Goal: Task Accomplishment & Management: Manage account settings

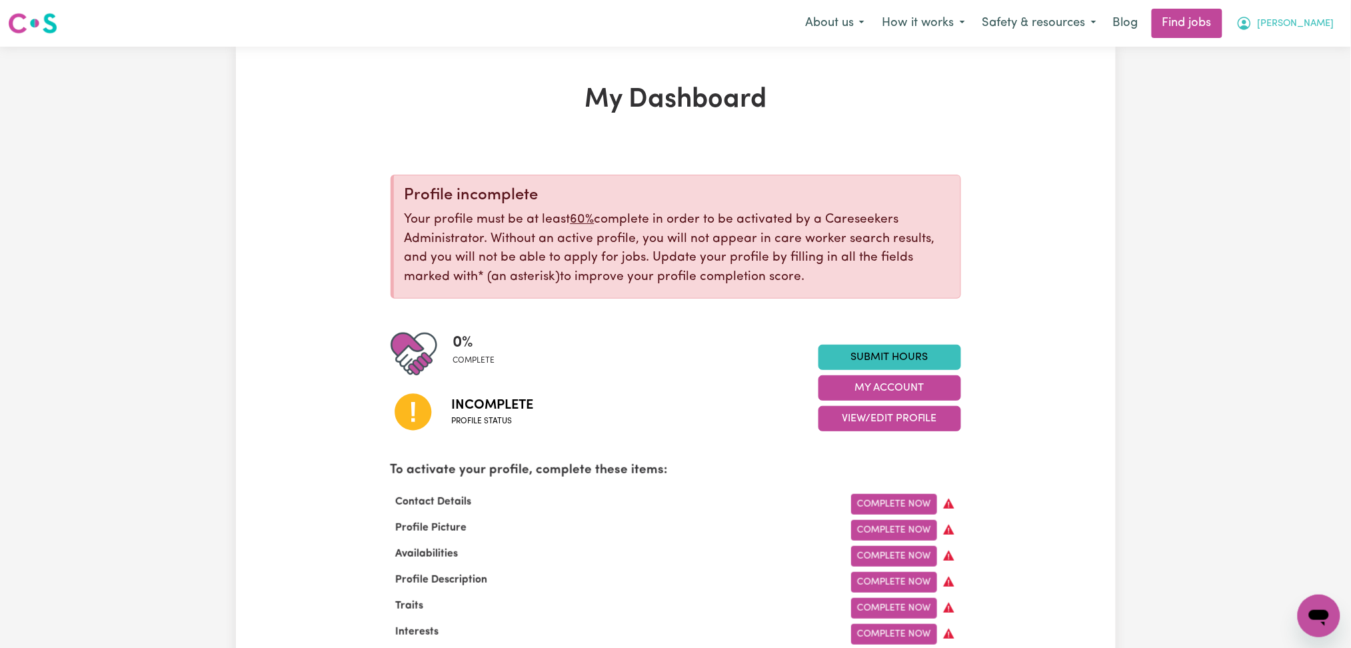
click at [1307, 36] on button "[PERSON_NAME]" at bounding box center [1284, 23] width 115 height 28
click at [1301, 104] on link "Logout" at bounding box center [1289, 101] width 105 height 25
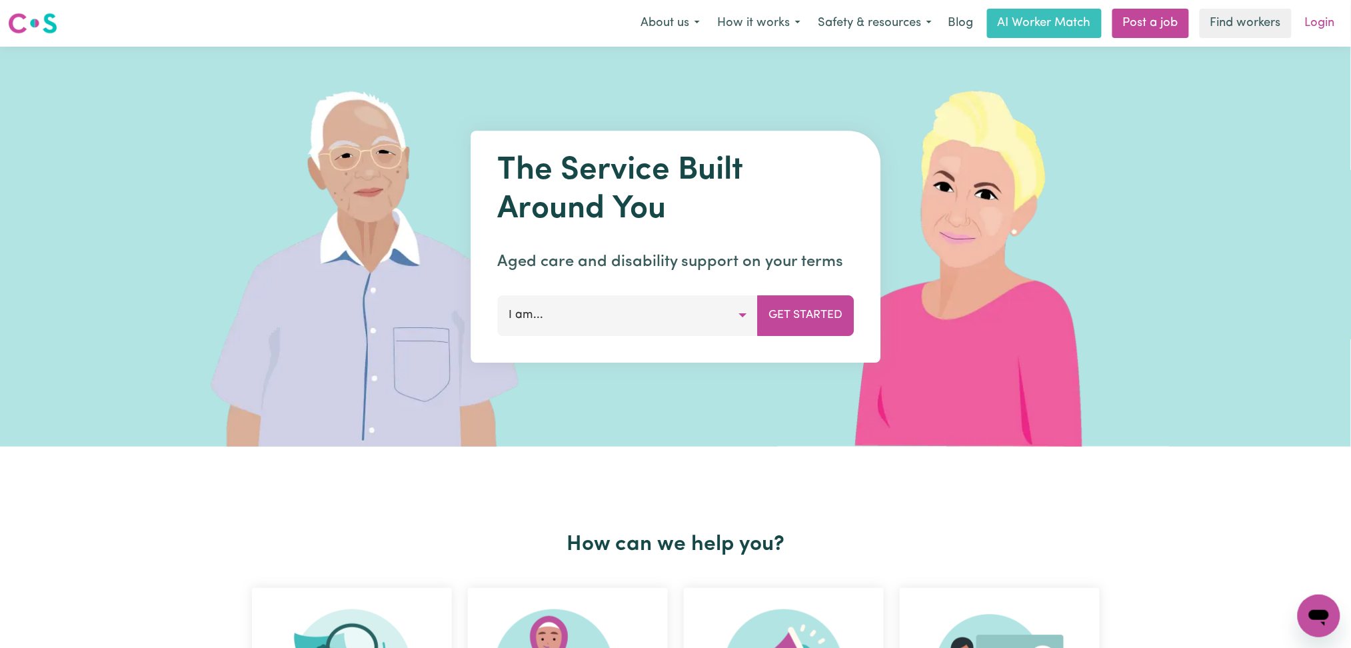
click at [1309, 31] on link "Login" at bounding box center [1320, 23] width 46 height 29
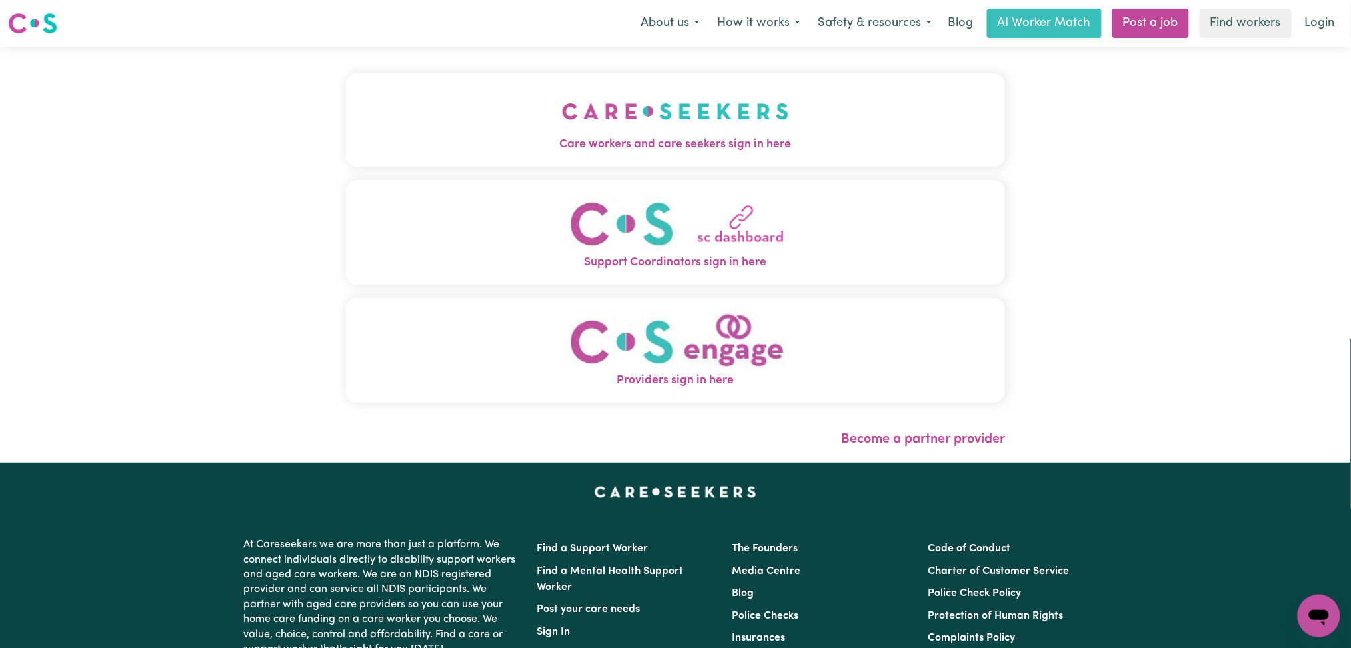
click at [562, 112] on img "Care workers and care seekers sign in here" at bounding box center [675, 111] width 227 height 49
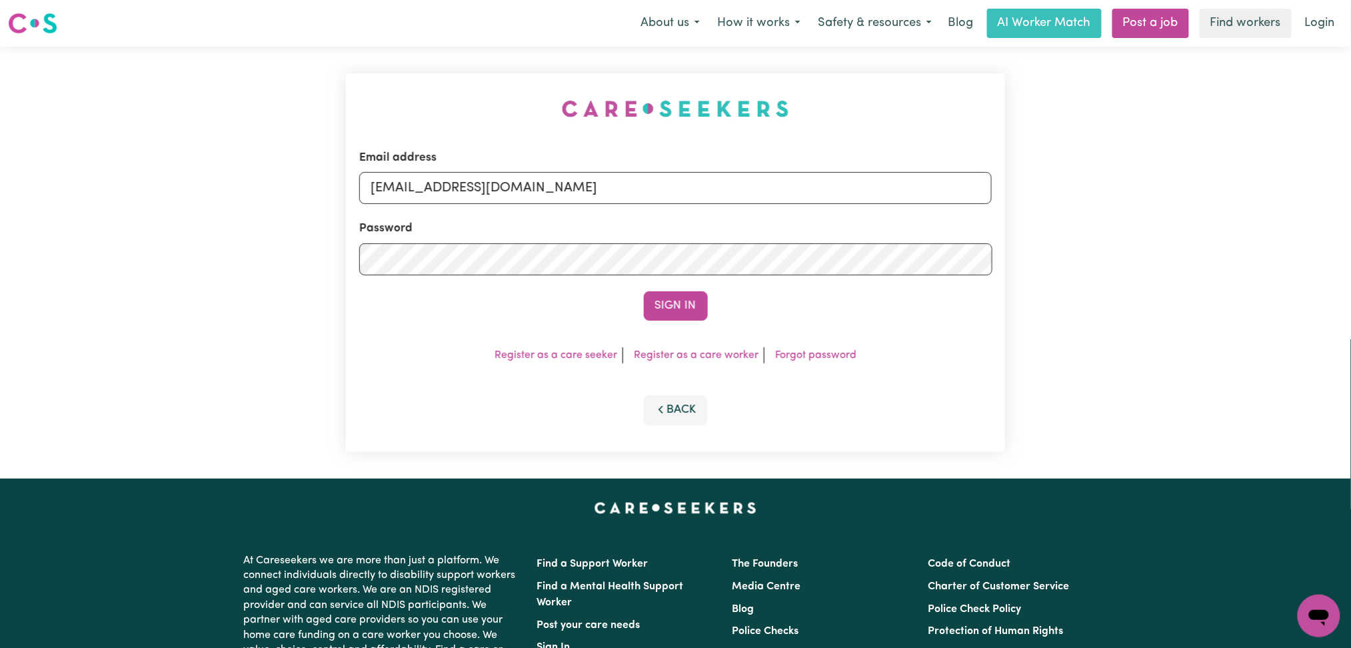
drag, startPoint x: 497, startPoint y: 165, endPoint x: 499, endPoint y: 177, distance: 12.2
click at [497, 168] on div "Email address [EMAIL_ADDRESS][DOMAIN_NAME]" at bounding box center [675, 176] width 633 height 55
click at [498, 185] on input "[EMAIL_ADDRESS][DOMAIN_NAME]" at bounding box center [675, 188] width 633 height 32
drag, startPoint x: 439, startPoint y: 175, endPoint x: 790, endPoint y: 175, distance: 350.5
click at [790, 175] on input "Superuser~[EMAIL_ADDRESS][DOMAIN_NAME]" at bounding box center [675, 188] width 633 height 32
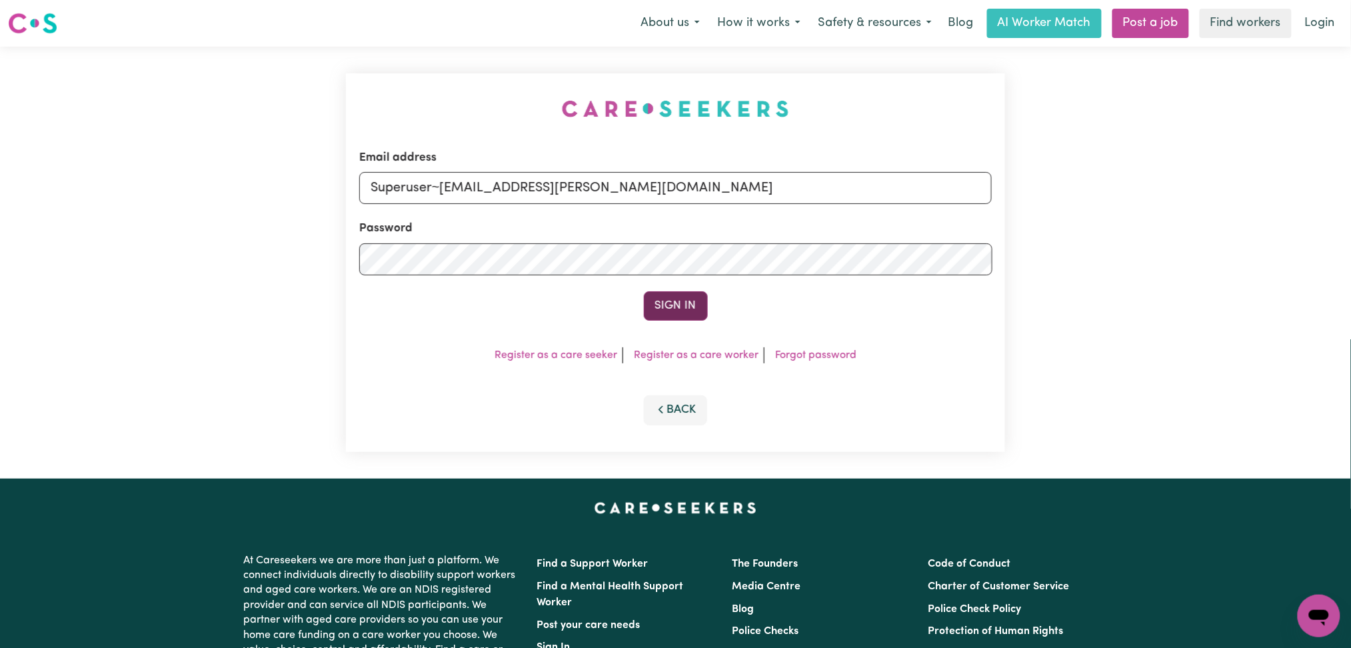
type input "Superuser~[EMAIL_ADDRESS][PERSON_NAME][DOMAIN_NAME]"
click at [680, 310] on button "Sign In" at bounding box center [676, 305] width 64 height 29
